Goal: Task Accomplishment & Management: Complete application form

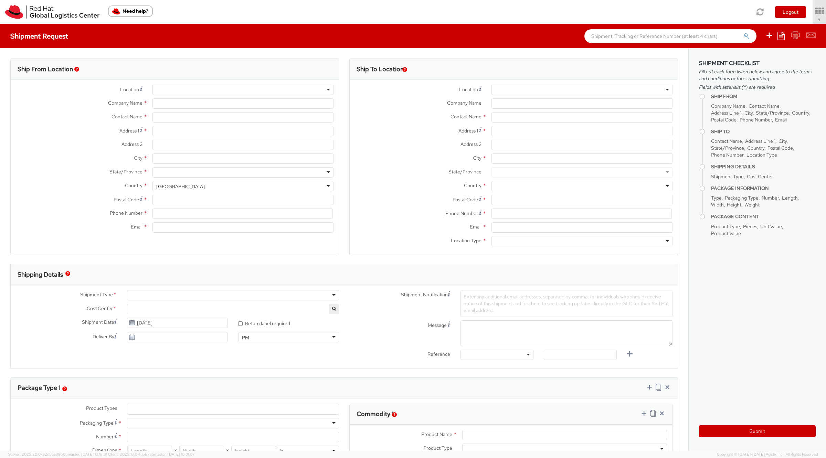
select select "901"
select select
type input "Red Hat, Inc."
type input "[PERSON_NAME]"
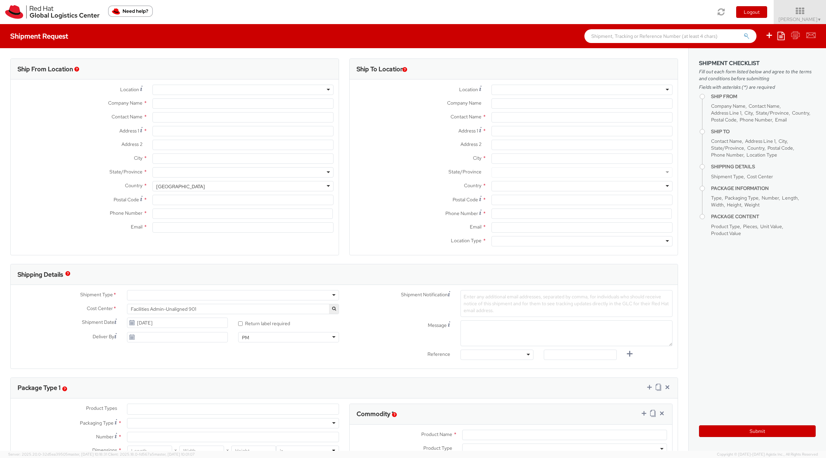
type input "100 East Davie Street"
type input "RALEIGH"
type input "27601"
type input "919-754-4950"
type input "solee@redhat.com"
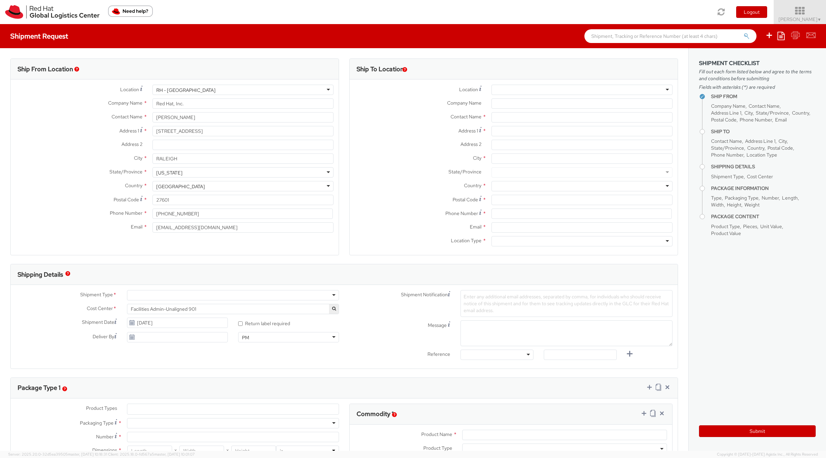
click at [787, 15] on icon at bounding box center [800, 11] width 60 height 10
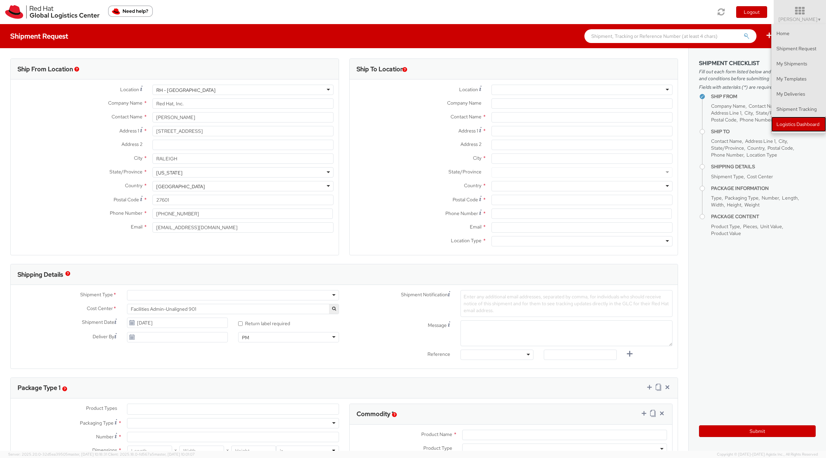
click at [790, 127] on link "Logistics Dashboard" at bounding box center [798, 124] width 55 height 15
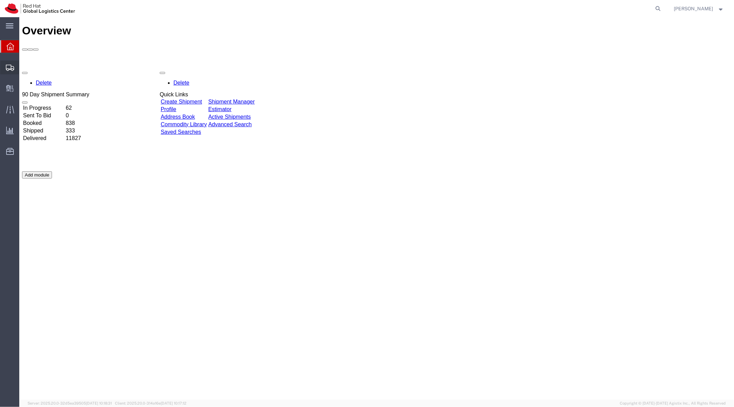
click at [0, 0] on span "Shipment Manager" at bounding box center [0, 0] width 0 height 0
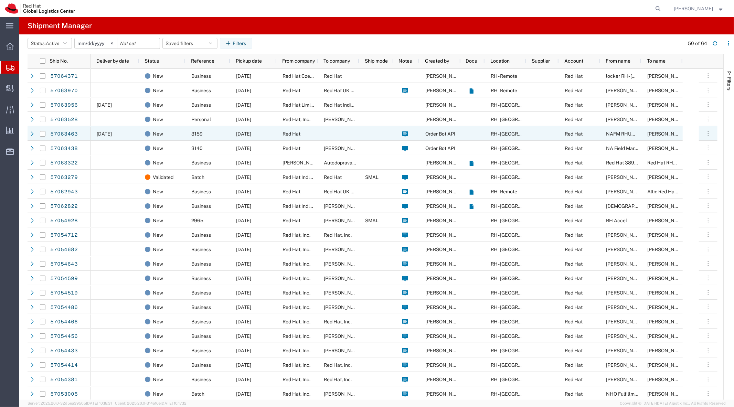
click at [109, 133] on span "10/10/2025" at bounding box center [104, 134] width 15 height 6
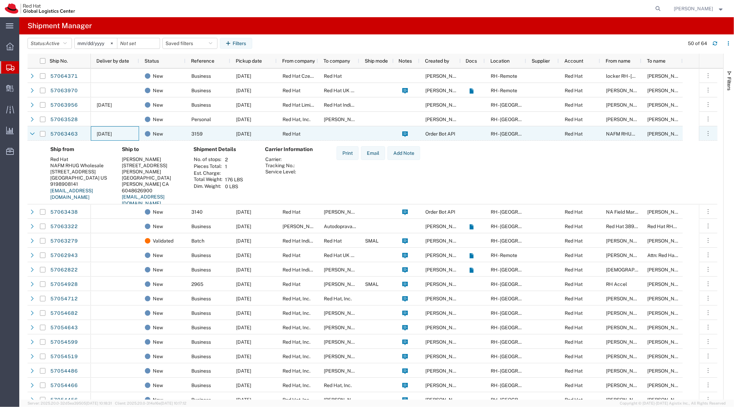
click at [109, 133] on span "10/10/2025" at bounding box center [104, 134] width 15 height 6
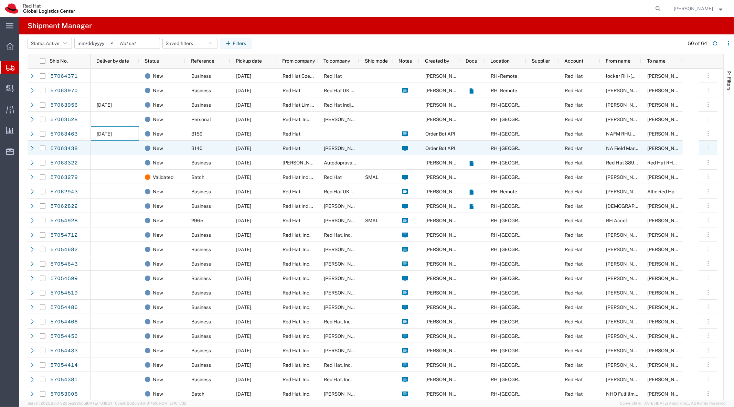
click at [117, 148] on div at bounding box center [115, 148] width 48 height 14
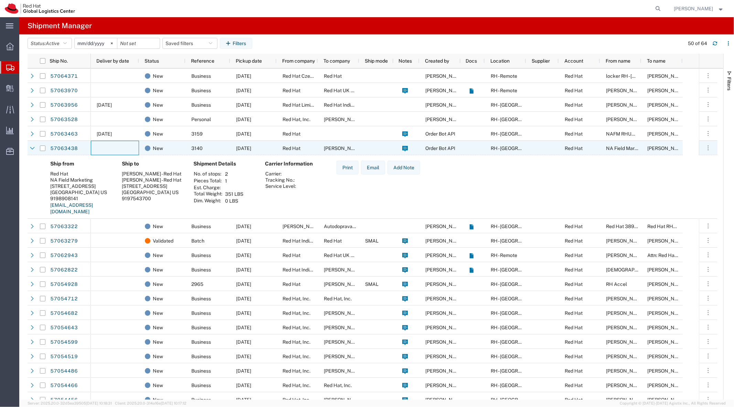
click at [117, 148] on div at bounding box center [115, 148] width 48 height 14
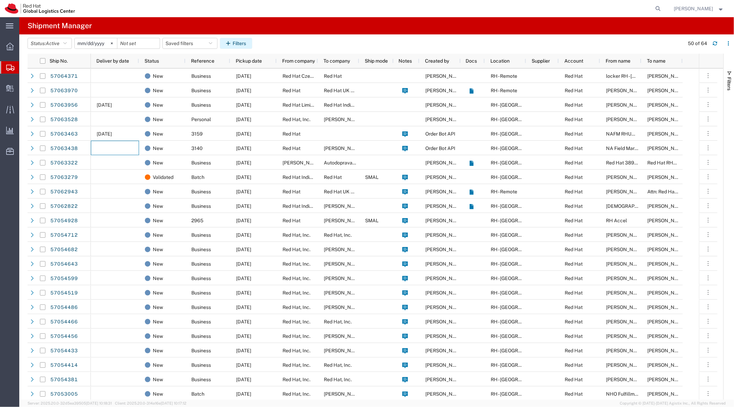
click at [240, 46] on button "Filters" at bounding box center [236, 43] width 32 height 11
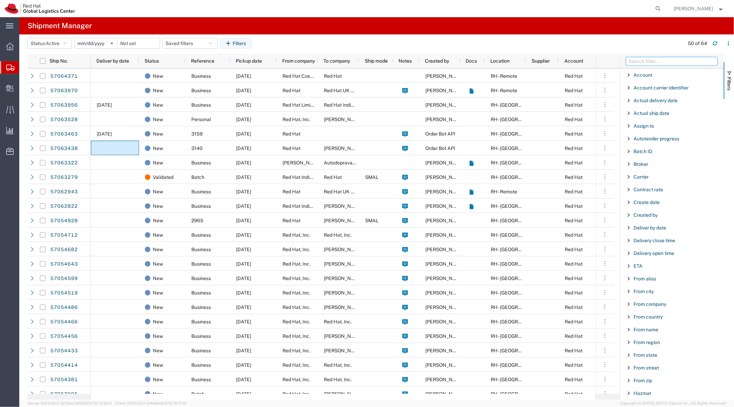
click at [645, 61] on input "Filter Columns Input" at bounding box center [672, 61] width 92 height 8
type input "ref"
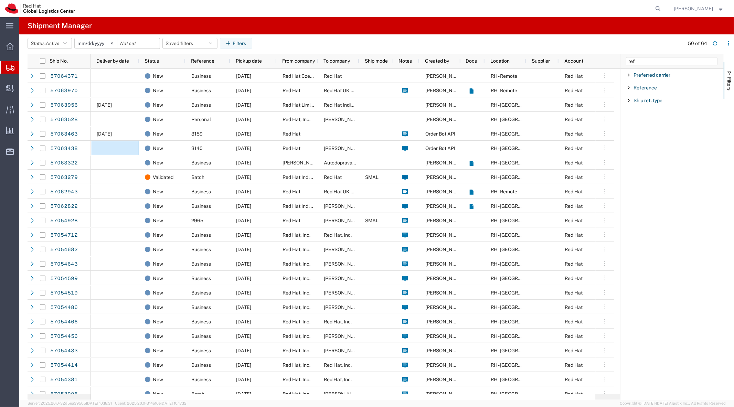
click at [637, 87] on span "Reference" at bounding box center [644, 88] width 23 height 6
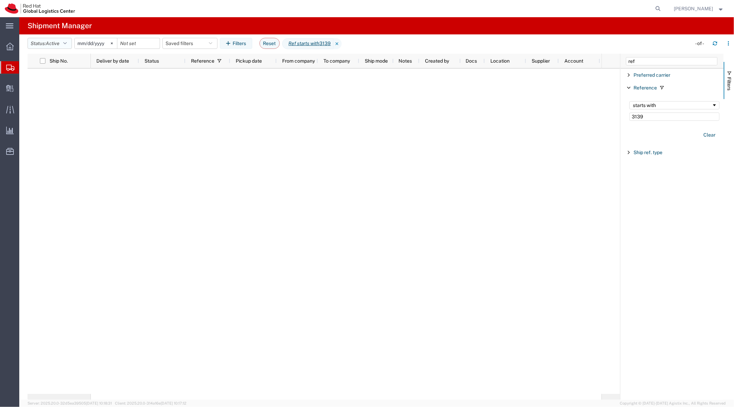
type input "3139"
click at [55, 46] on span "Active" at bounding box center [53, 43] width 14 height 7
click at [61, 81] on span "All" at bounding box center [68, 79] width 80 height 11
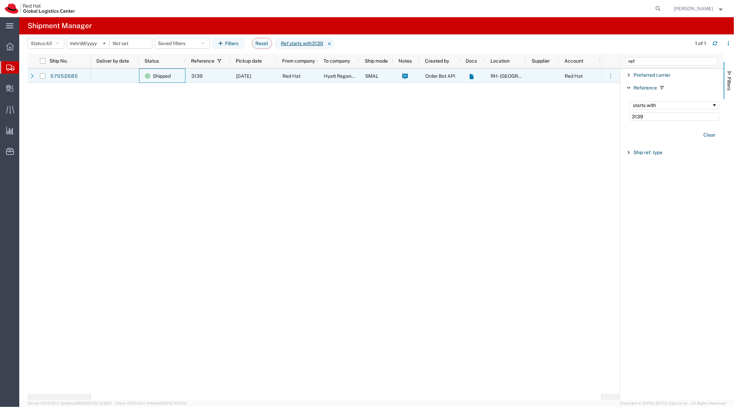
click at [139, 78] on div "Shipped" at bounding box center [162, 75] width 46 height 14
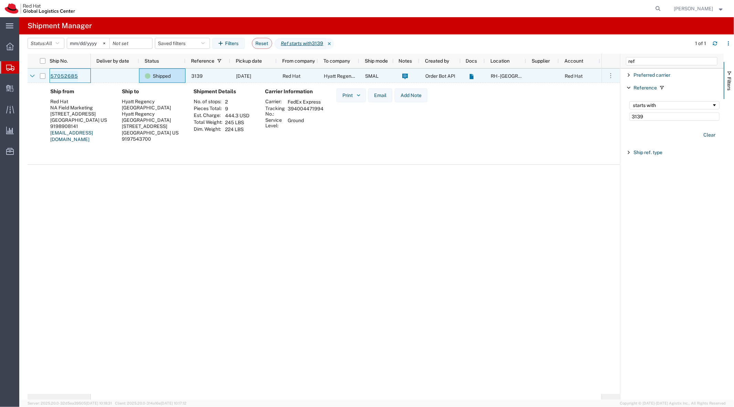
click at [75, 74] on link "57052685" at bounding box center [64, 76] width 28 height 11
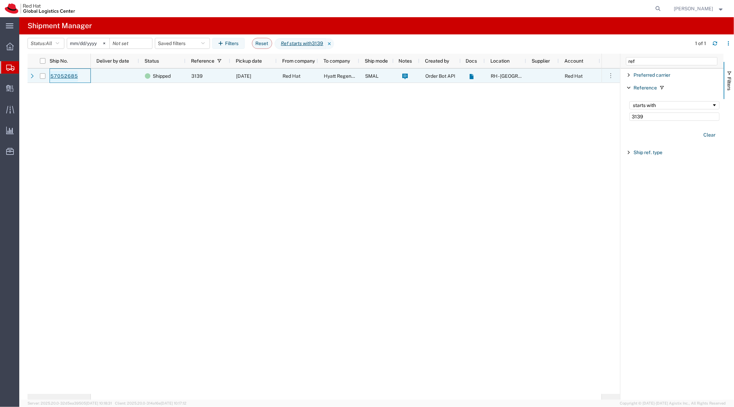
click at [70, 76] on link "57052685" at bounding box center [64, 76] width 28 height 11
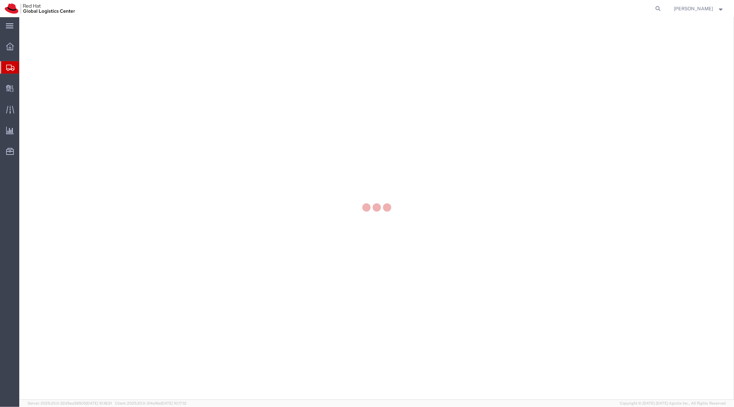
click at [112, 53] on div at bounding box center [376, 208] width 715 height 383
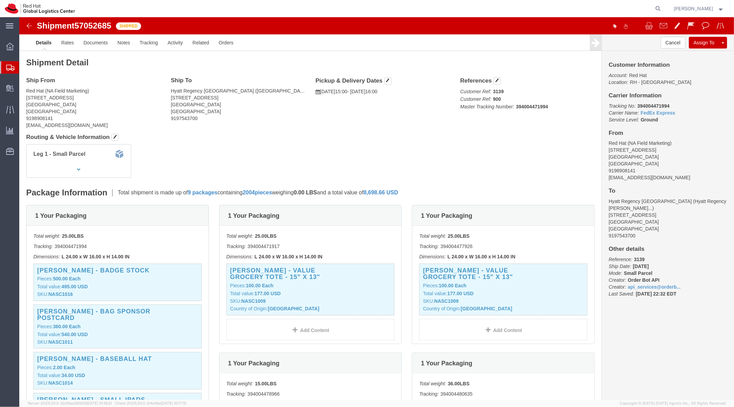
click p "Tracking No: 394004471994 Carrier Name: FedEx Express FedEx Express Service Lev…"
copy b "394004471994"
click at [0, 0] on span "Shipment Manager" at bounding box center [0, 0] width 0 height 0
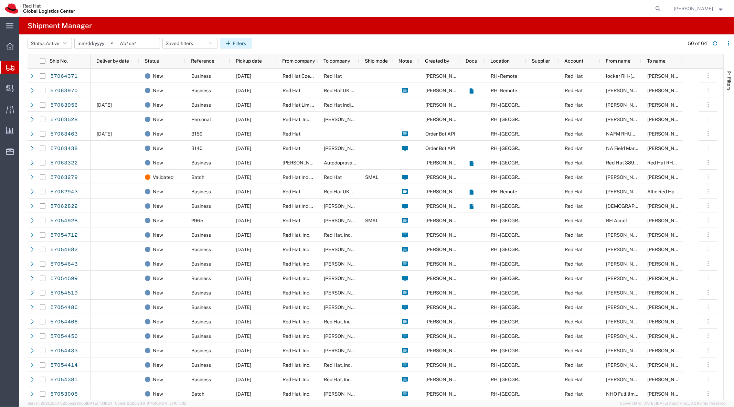
click at [243, 40] on button "Filters" at bounding box center [236, 43] width 32 height 11
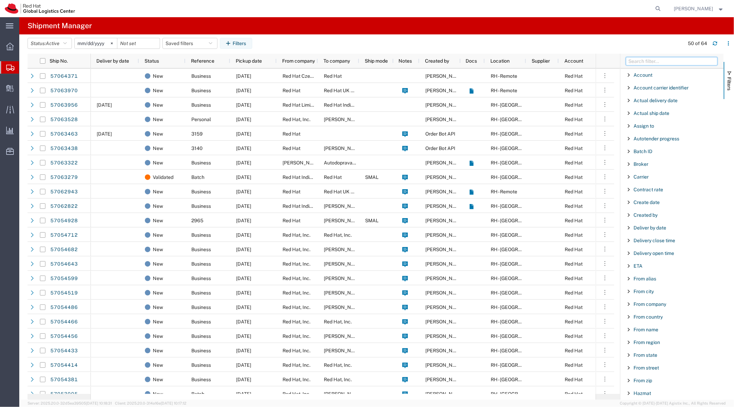
click at [634, 64] on input "Filter Columns Input" at bounding box center [672, 61] width 92 height 8
type input "ref"
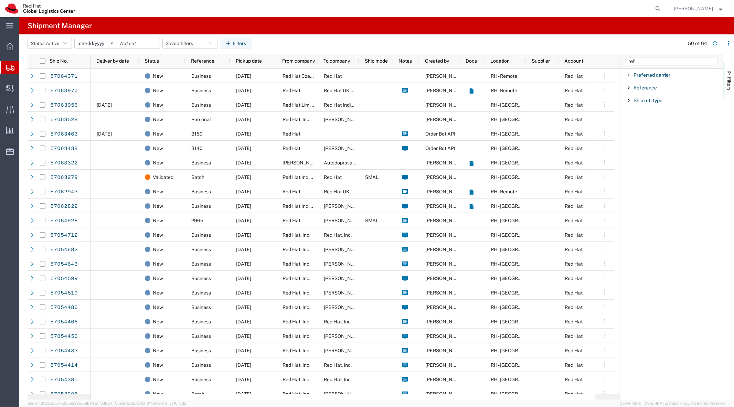
click at [641, 86] on span "Reference" at bounding box center [644, 88] width 23 height 6
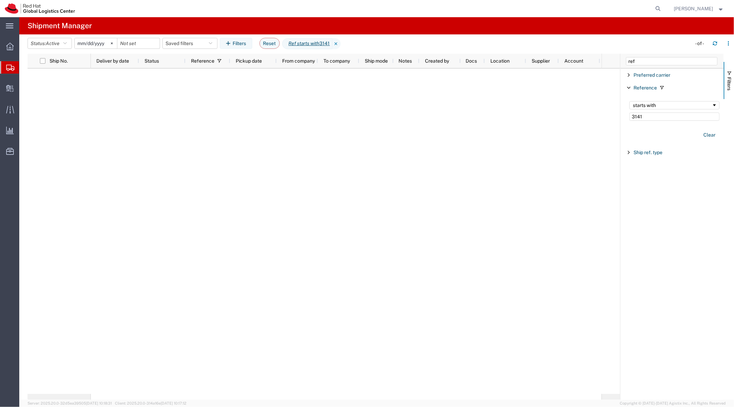
type input "3141"
click at [101, 46] on input "2025-09-08" at bounding box center [96, 43] width 42 height 10
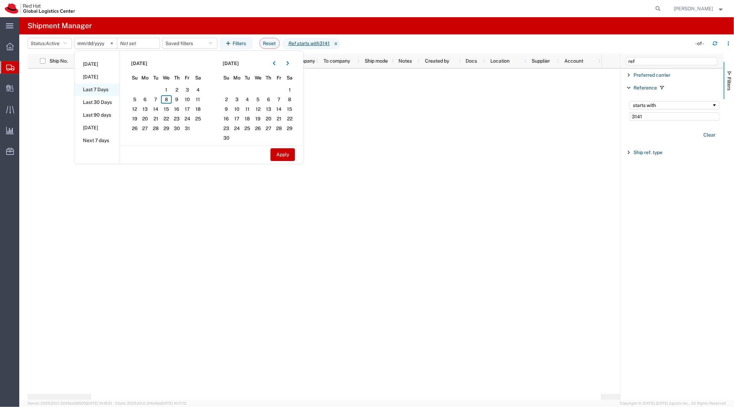
click at [108, 86] on li "Last 7 Days" at bounding box center [97, 89] width 45 height 13
type input "2025-10-02"
type input "2025-10-08"
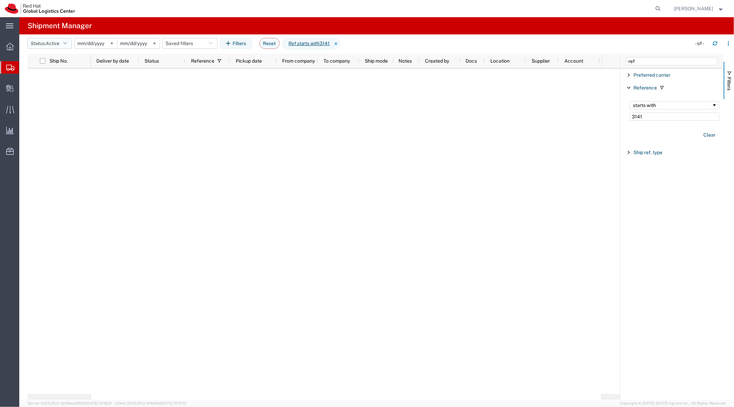
click at [52, 45] on span "Active" at bounding box center [53, 44] width 14 height 6
click at [372, 41] on agx-table-filter-chips "Status: Active Active All Approved Booked Canceled Delivered Denied New On Hold…" at bounding box center [358, 46] width 660 height 16
click at [661, 114] on input "3141" at bounding box center [674, 116] width 90 height 8
click at [63, 44] on button "Status: Active" at bounding box center [50, 43] width 44 height 11
click at [94, 49] on agx-table-filter-chips "Status: Active Active All Approved Booked Canceled Delivered Denied New On Hold…" at bounding box center [358, 46] width 660 height 16
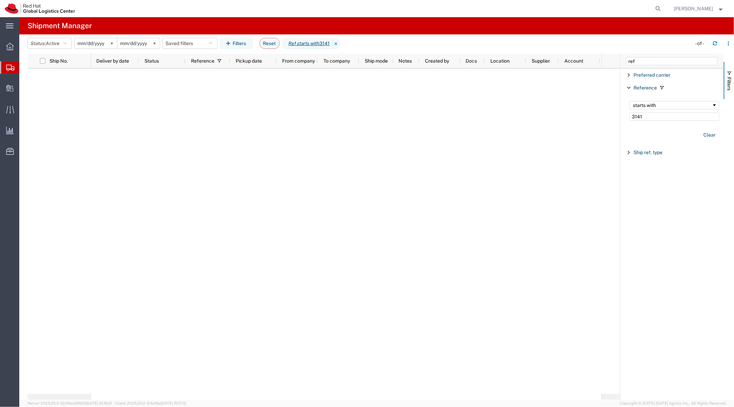
click at [94, 47] on input "2025-10-02" at bounding box center [96, 43] width 42 height 10
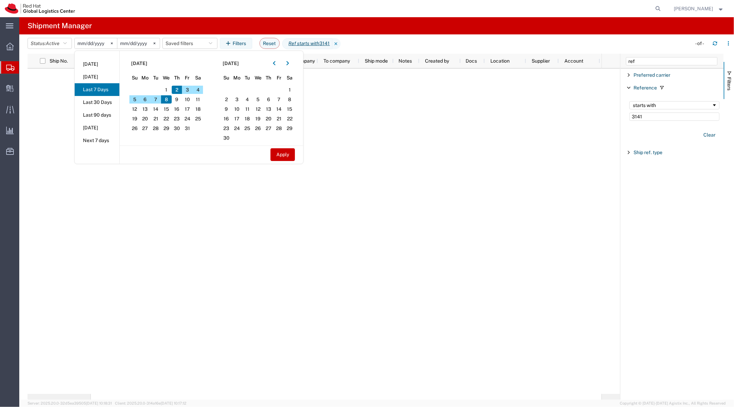
click at [173, 28] on agx-page-header "Shipment Manager" at bounding box center [376, 25] width 715 height 17
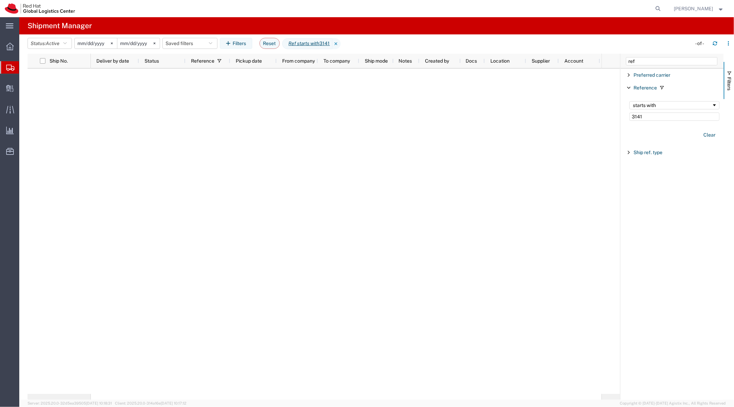
click at [94, 42] on input "2025-10-02" at bounding box center [96, 43] width 42 height 10
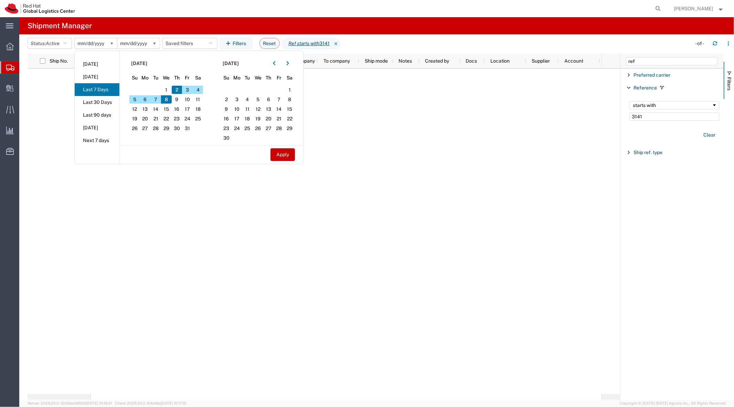
click at [132, 33] on agx-page-header "Shipment Manager" at bounding box center [376, 25] width 715 height 17
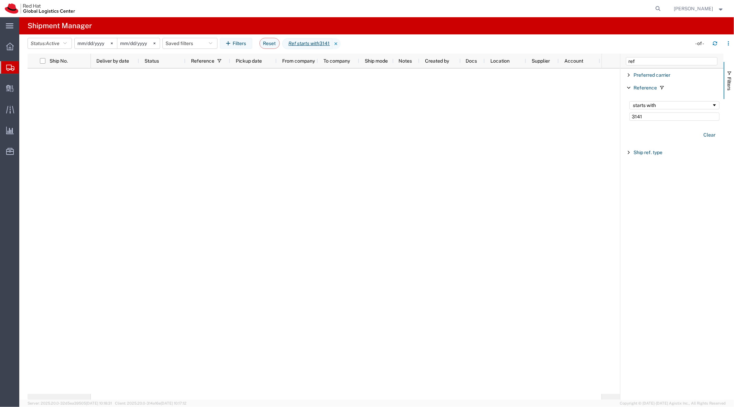
click at [94, 44] on input "2025-10-02" at bounding box center [96, 43] width 42 height 10
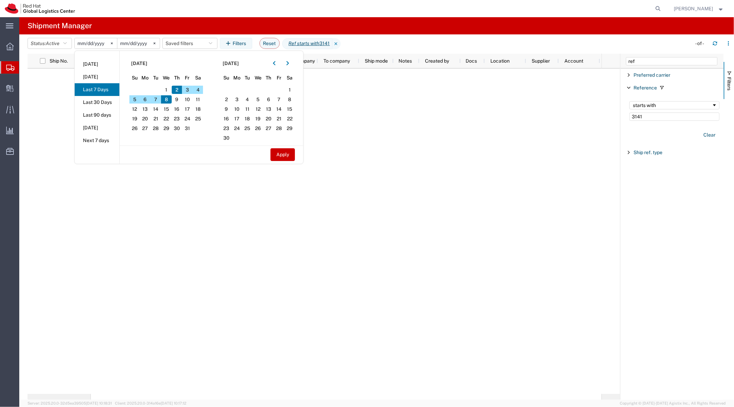
click at [122, 30] on agx-page-header "Shipment Manager" at bounding box center [376, 25] width 715 height 17
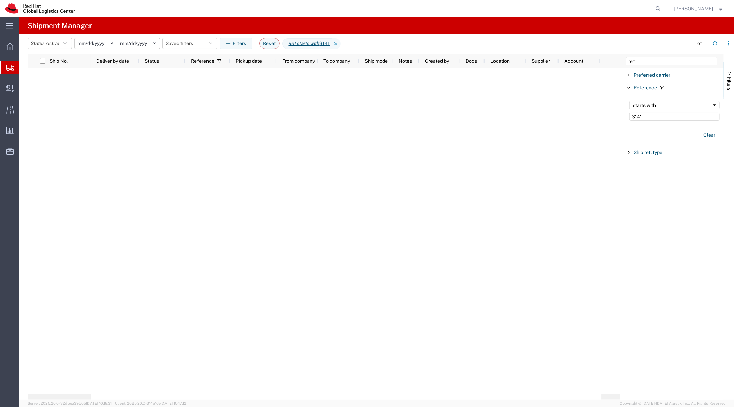
click at [98, 40] on input "2025-10-02" at bounding box center [96, 43] width 42 height 10
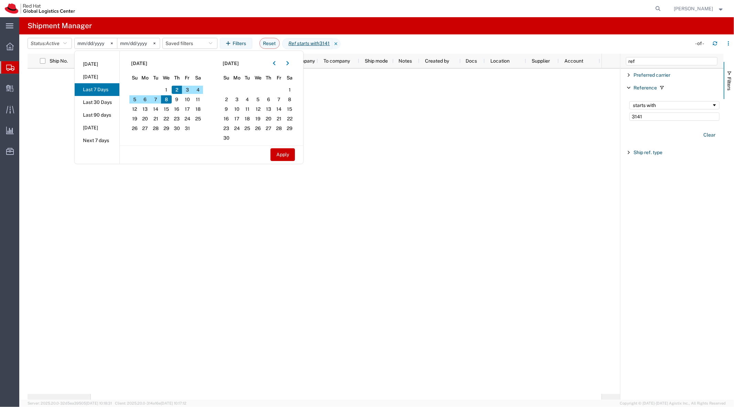
click at [132, 26] on agx-page-header "Shipment Manager" at bounding box center [376, 25] width 715 height 17
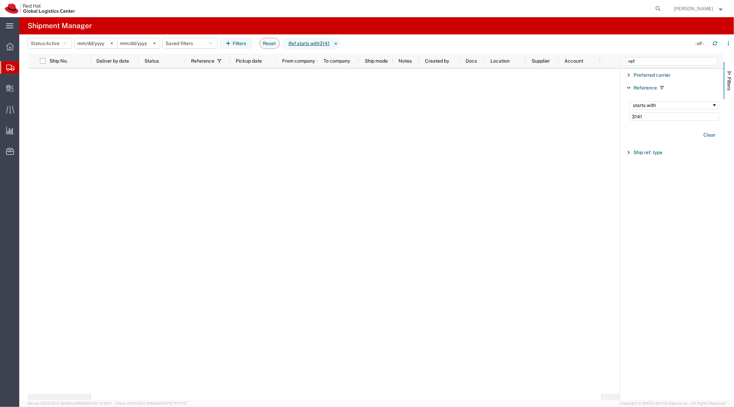
click at [135, 41] on input "2025-10-08" at bounding box center [138, 43] width 42 height 10
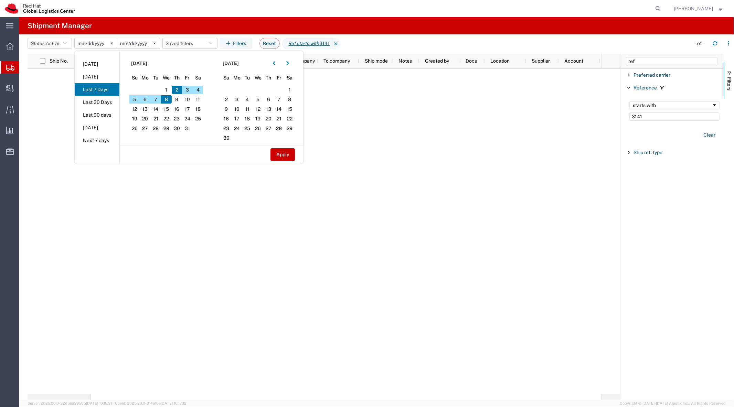
click at [145, 25] on agx-page-header "Shipment Manager" at bounding box center [376, 25] width 715 height 17
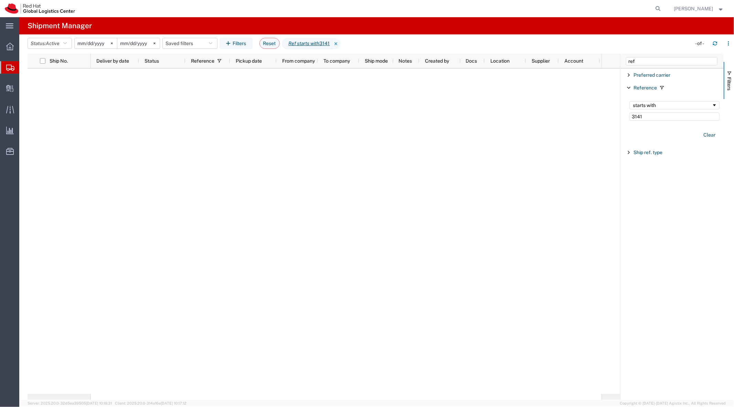
click at [103, 41] on input "2025-10-02" at bounding box center [96, 43] width 42 height 10
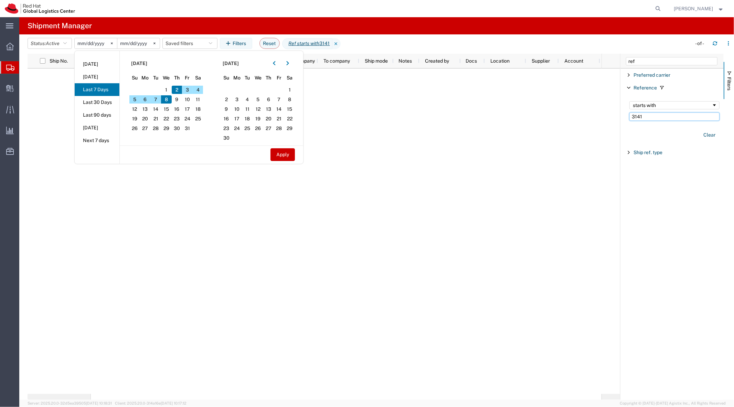
click at [650, 115] on input "3141" at bounding box center [674, 116] width 90 height 8
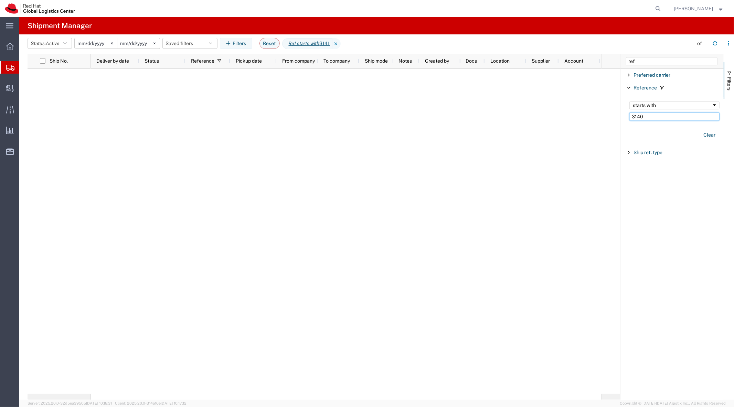
type input "3140"
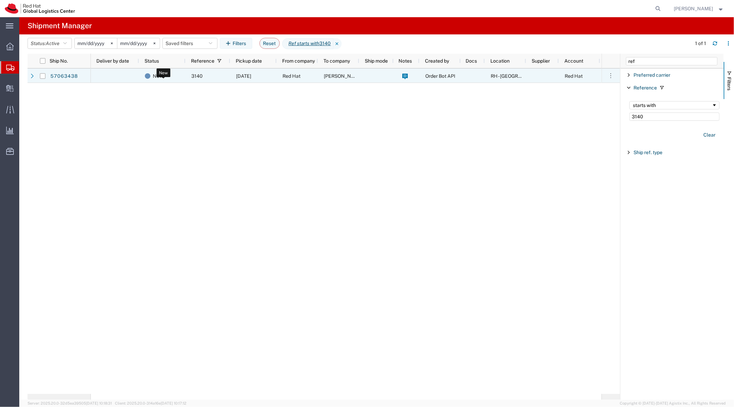
click at [175, 76] on div "New" at bounding box center [163, 76] width 37 height 14
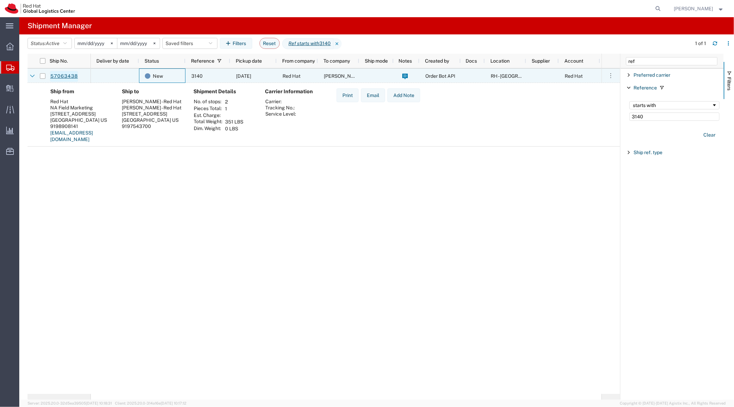
click at [67, 78] on link "57063438" at bounding box center [64, 76] width 28 height 11
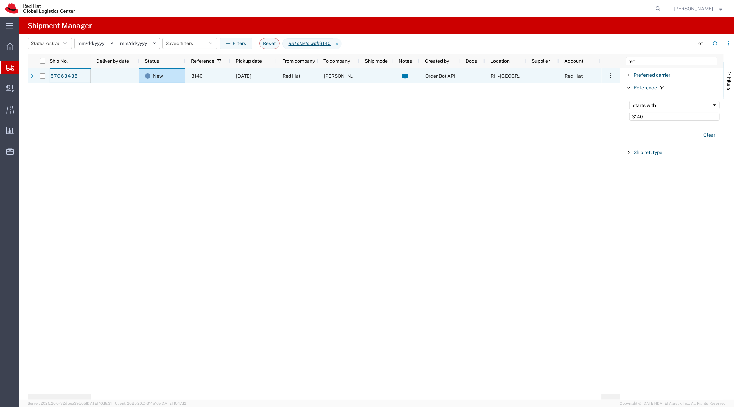
click at [252, 72] on div "10/08/2025" at bounding box center [253, 75] width 46 height 14
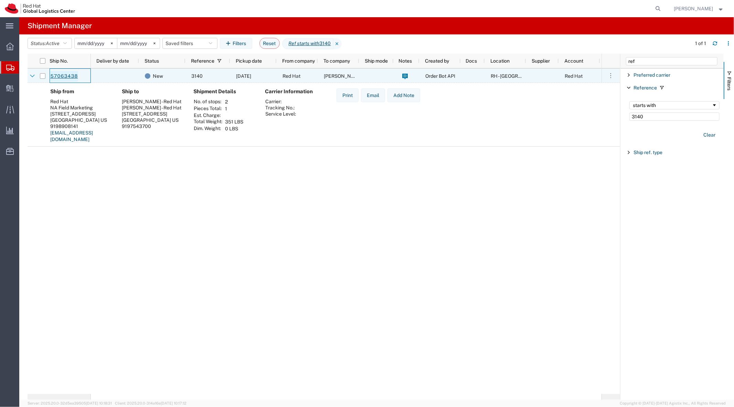
click at [67, 75] on link "57063438" at bounding box center [64, 76] width 28 height 11
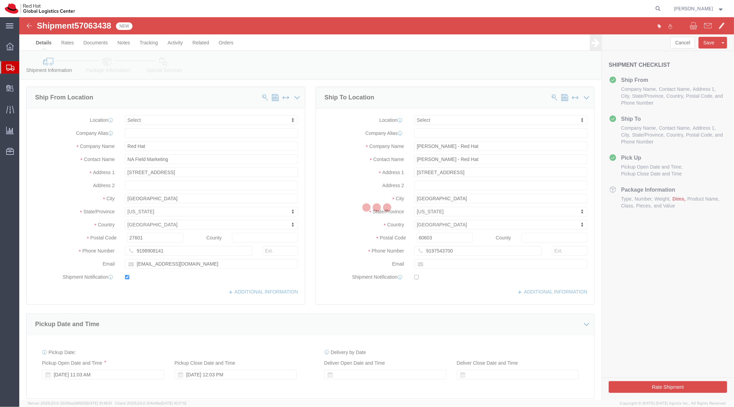
select select
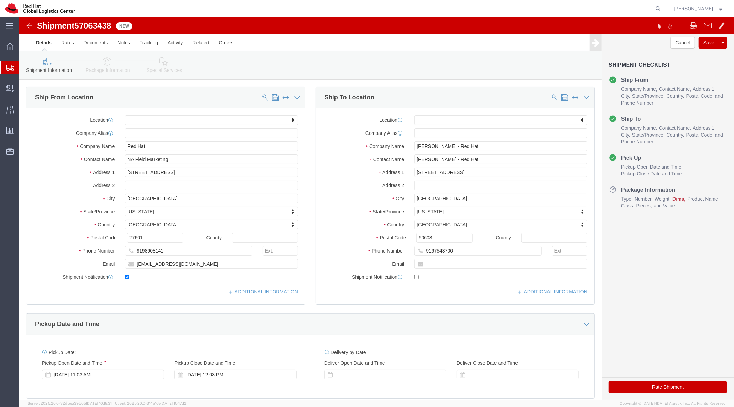
click icon
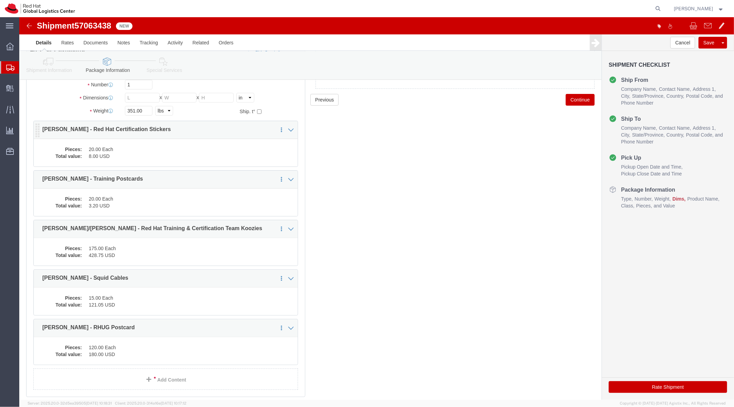
scroll to position [66, 0]
click link "Add Content"
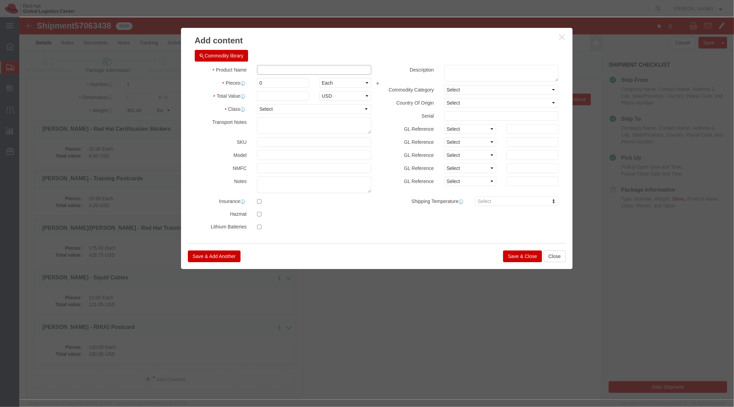
click input "text"
type input "Services Tablecloth"
type input "1"
type input "100"
click button "Save & Close"
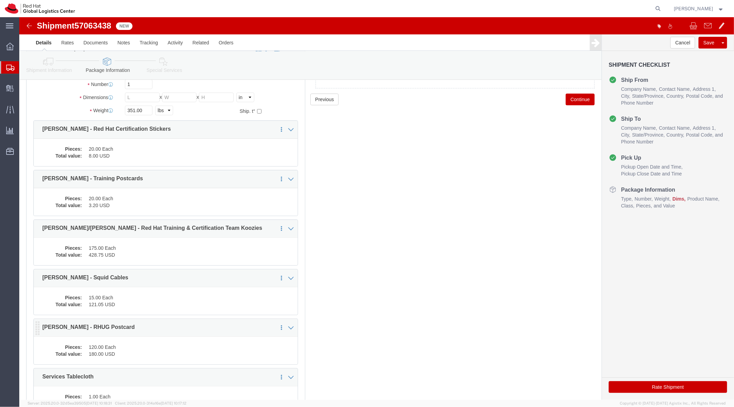
scroll to position [147, 0]
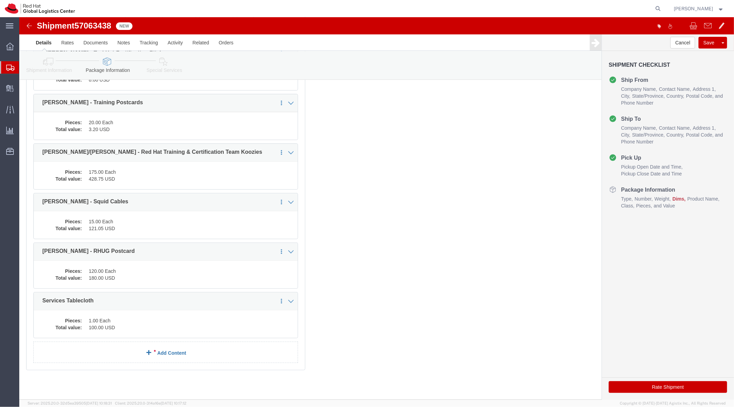
click link "Add Content"
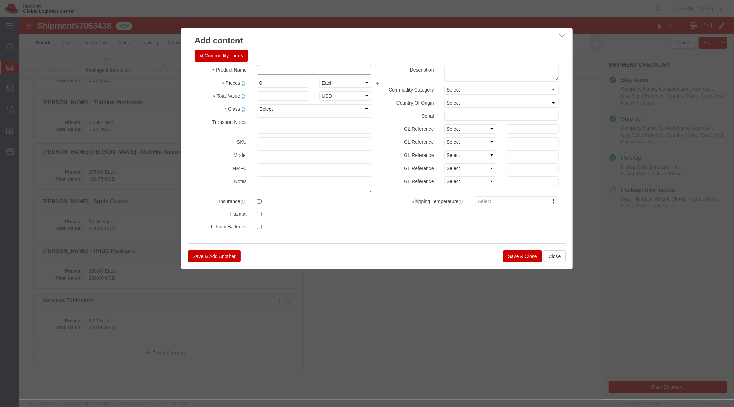
click input "text"
type input "4 ipad wipes"
type input "4"
type input "1"
type input "2"
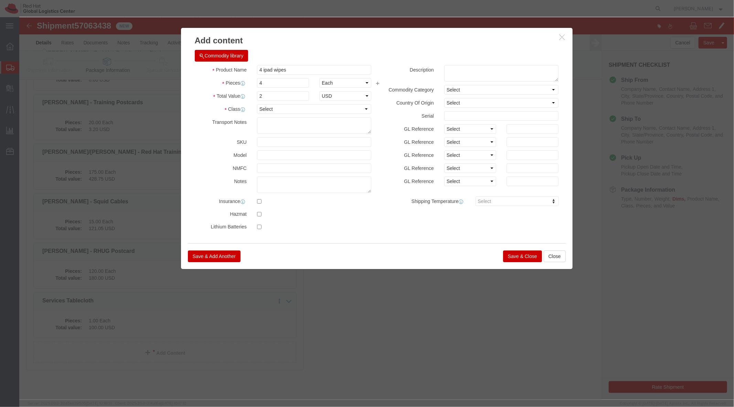
click div "Save & Add Another Save & Close Close"
click button "Save & Close"
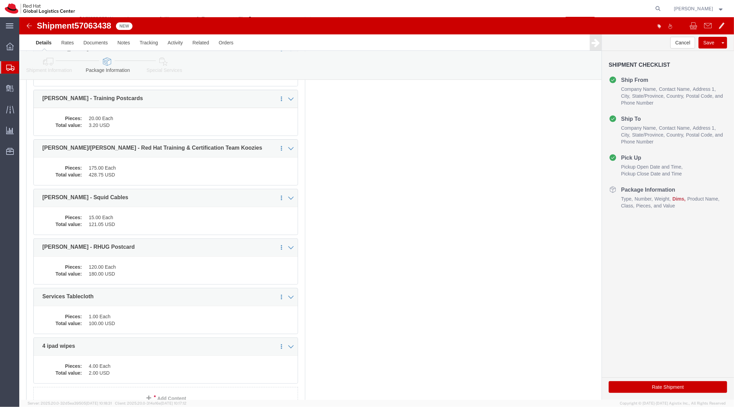
scroll to position [0, 0]
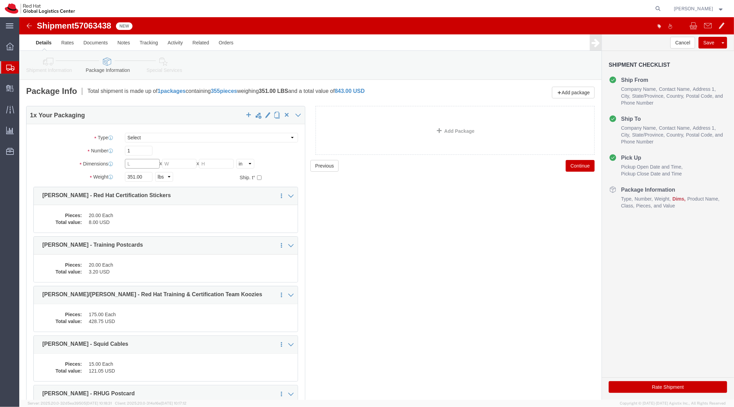
click input "text"
click input "16"
type input "18"
type input "16"
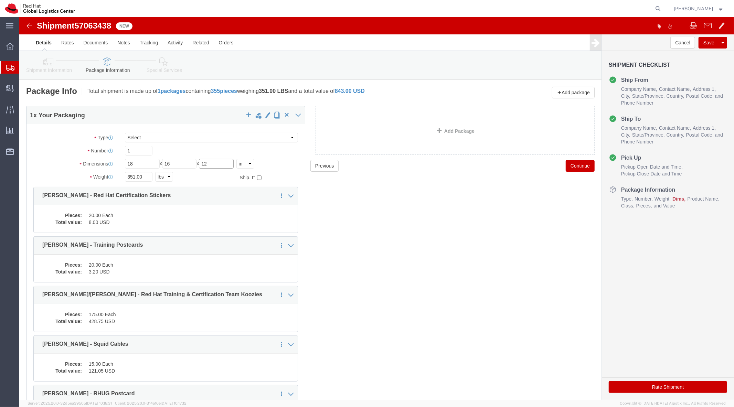
type input "12"
type input "14"
click div "Shipment Information Package Information Special Services"
click icon
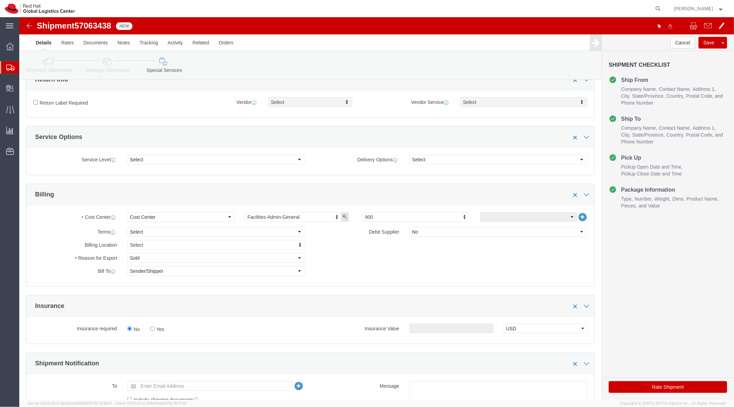
scroll to position [254, 0]
type input "4"
type input "512"
click button "Rate Shipment"
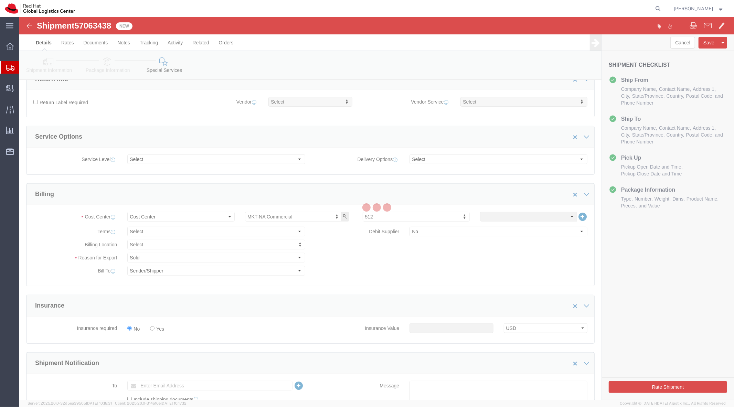
click at [628, 386] on div at bounding box center [376, 208] width 715 height 383
click at [404, 54] on div at bounding box center [376, 208] width 715 height 383
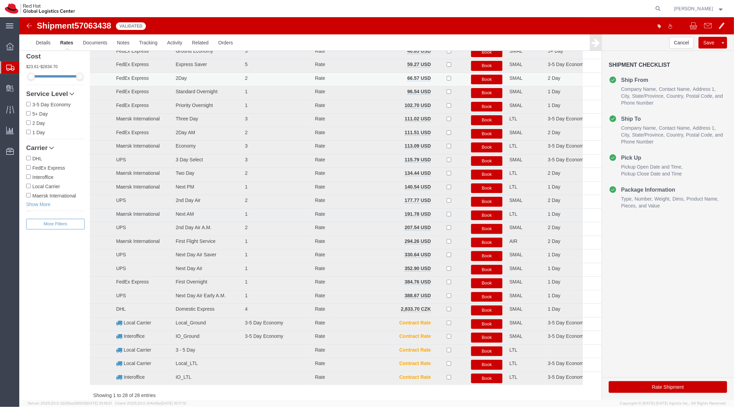
scroll to position [0, 0]
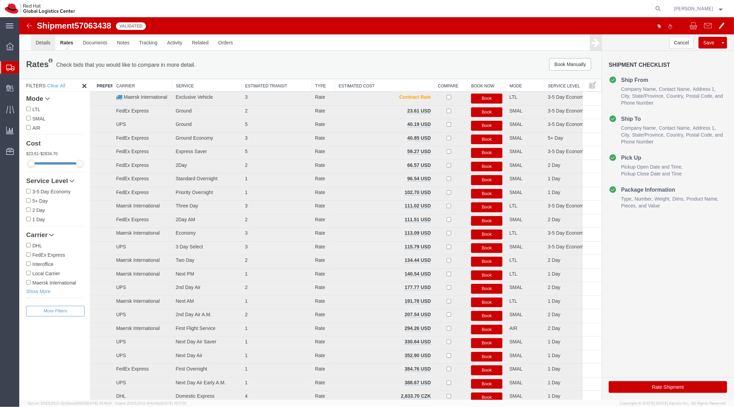
click at [47, 46] on link "Details" at bounding box center [43, 42] width 24 height 17
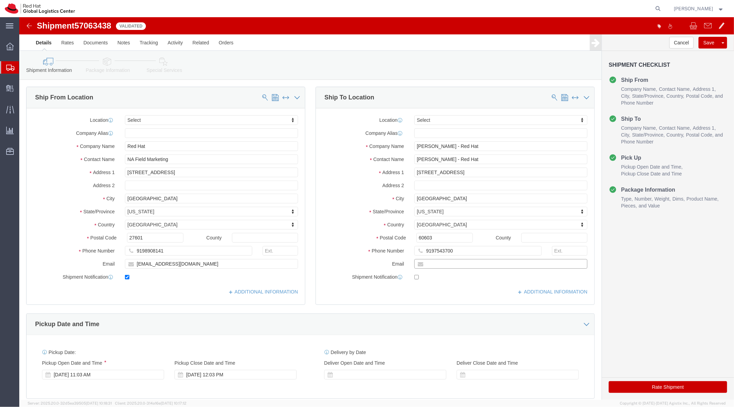
click input "text"
type input "lharmes@redhat.com"
click input "checkbox"
checkbox input "false"
click icon
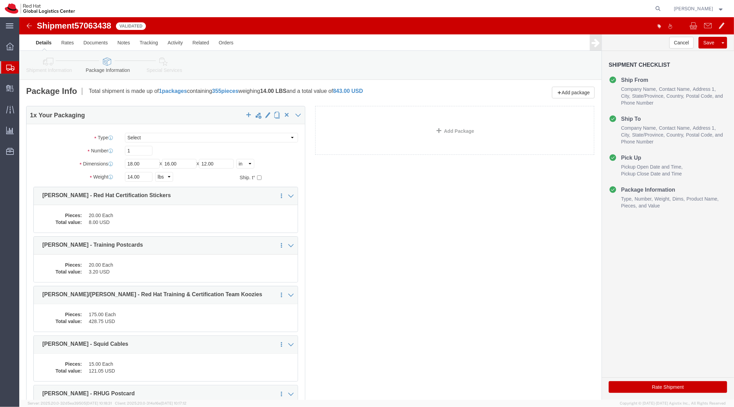
click link "Special Services"
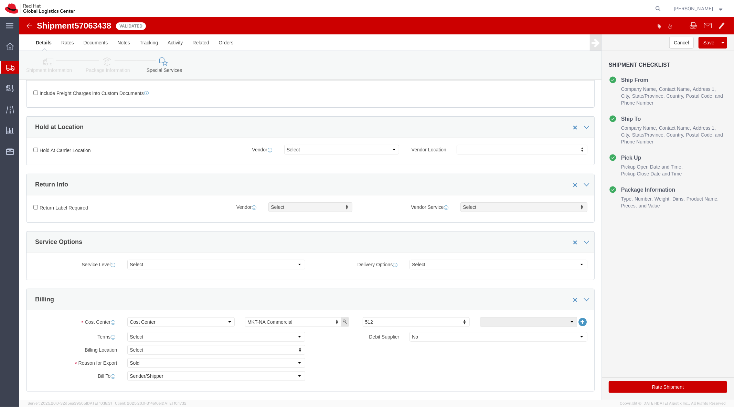
scroll to position [207, 0]
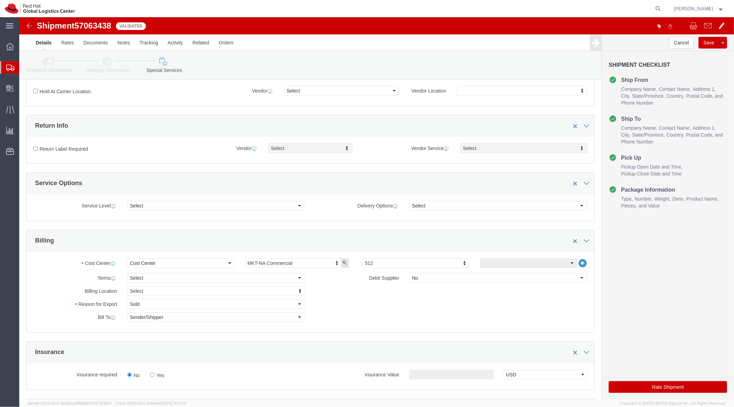
click button "Rate Shipment"
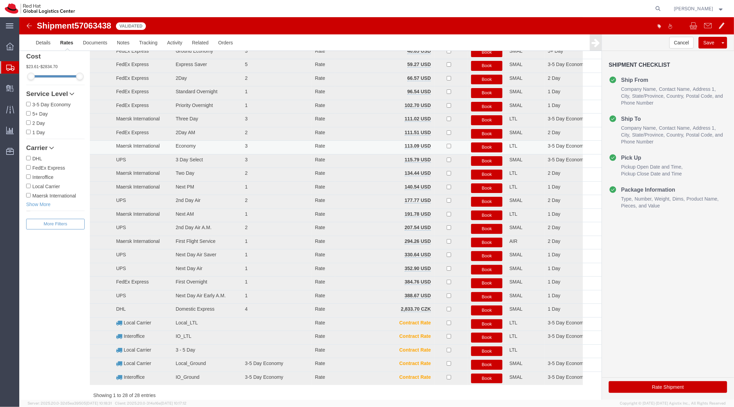
scroll to position [0, 0]
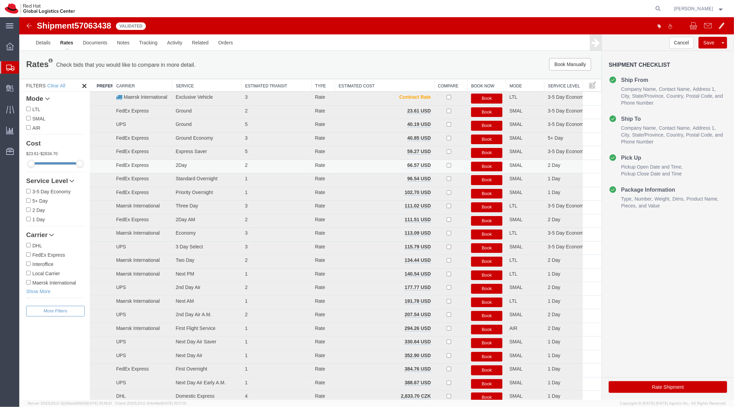
click at [492, 165] on button "Book" at bounding box center [487, 166] width 32 height 10
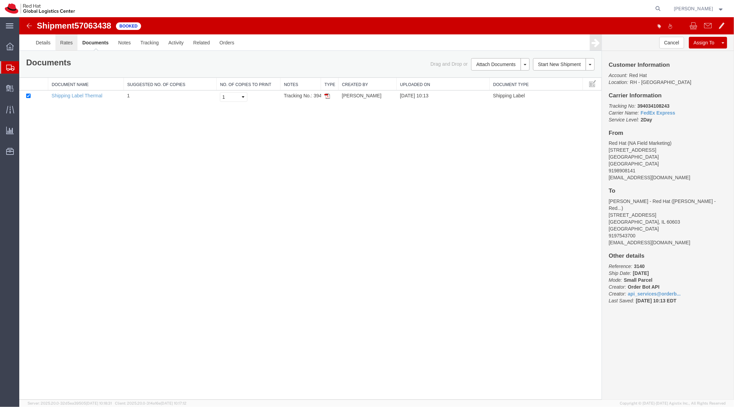
click at [70, 49] on link "Rates" at bounding box center [66, 42] width 22 height 17
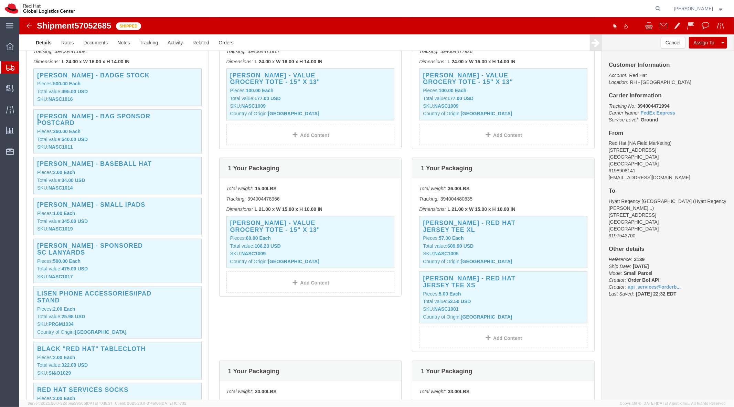
scroll to position [200, 0]
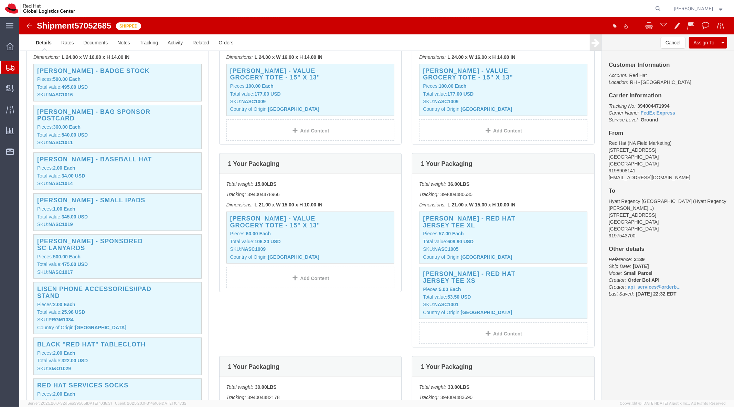
click div "Customer Information Account: Red Hat Location: RH - Raleigh Carrier Informatio…"
copy b "394004471994"
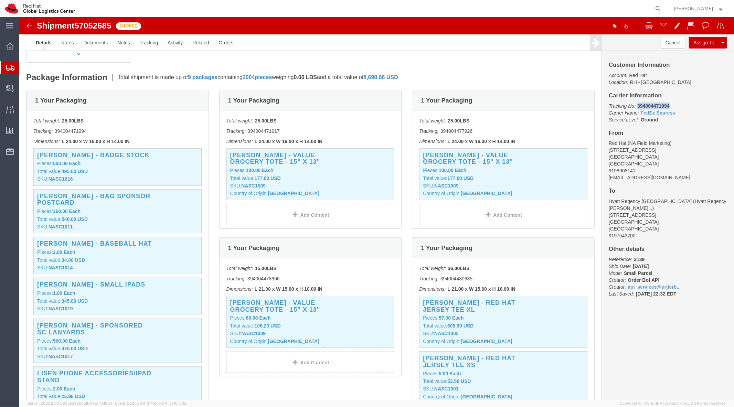
scroll to position [118, 0]
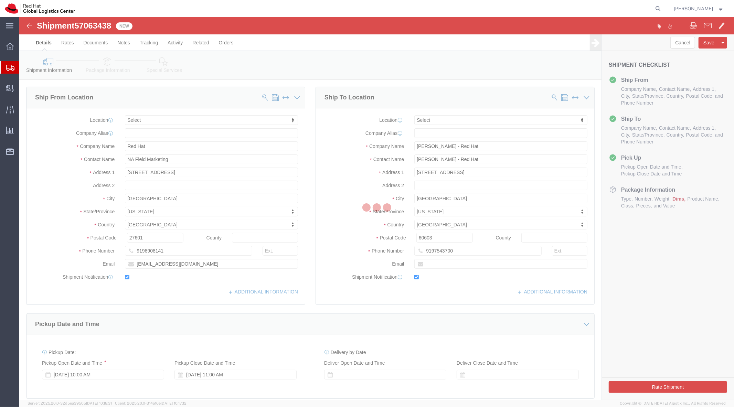
select select
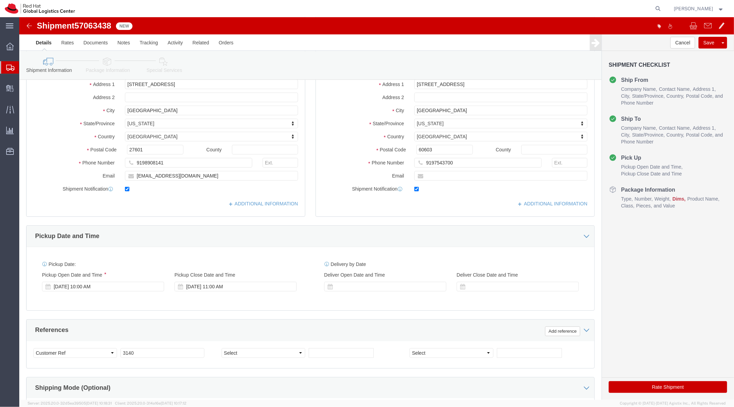
scroll to position [41, 0]
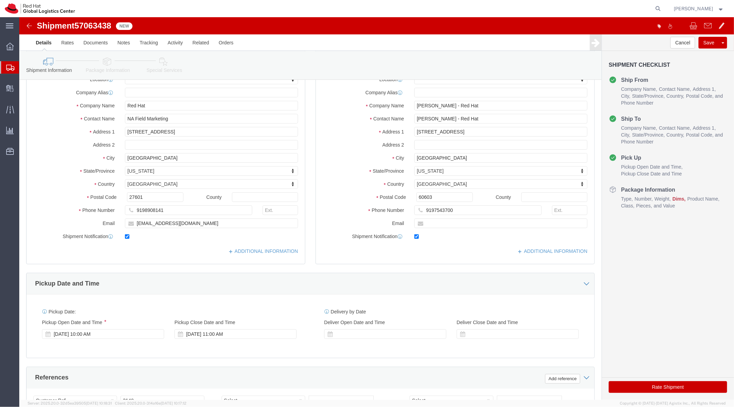
click icon
